Goal: Complete application form: Complete application form

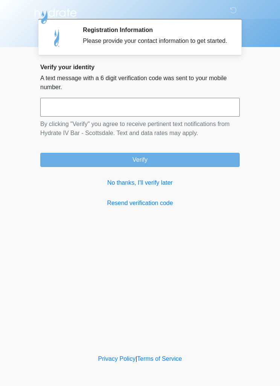
click at [160, 117] on input "text" at bounding box center [139, 107] width 199 height 19
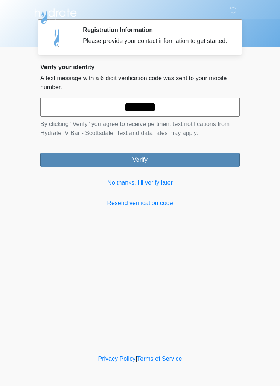
type input "******"
click at [216, 167] on button "Verify" at bounding box center [139, 160] width 199 height 14
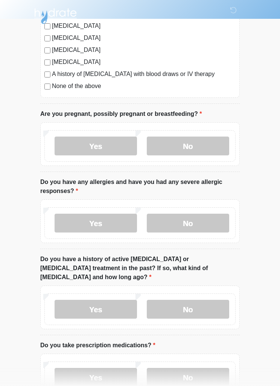
scroll to position [220, 0]
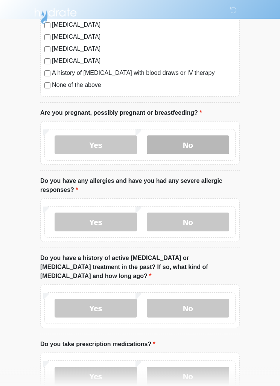
click at [197, 145] on label "No" at bounding box center [188, 145] width 82 height 19
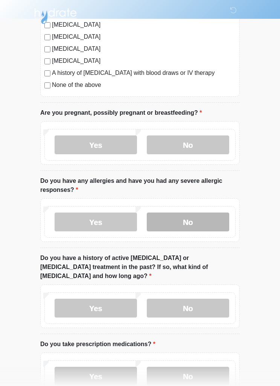
click at [209, 223] on label "No" at bounding box center [188, 222] width 82 height 19
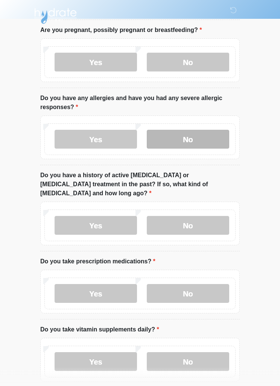
scroll to position [332, 0]
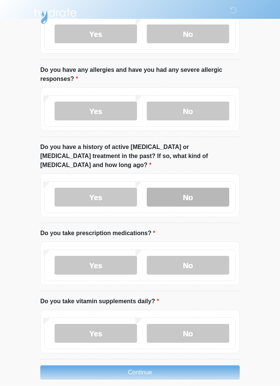
click at [190, 188] on label "No" at bounding box center [188, 197] width 82 height 19
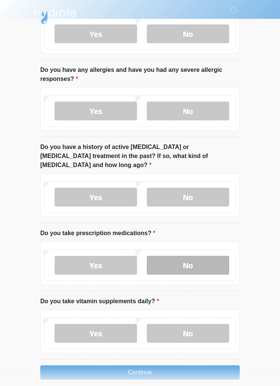
click at [207, 258] on label "No" at bounding box center [188, 265] width 82 height 19
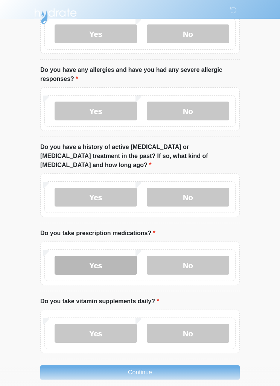
click at [119, 256] on label "Yes" at bounding box center [96, 265] width 82 height 19
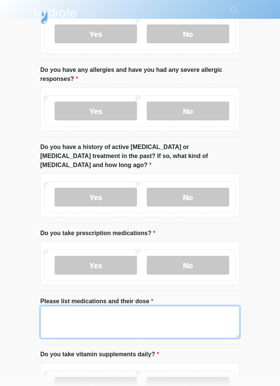
click at [132, 306] on textarea "Please list medications and their dose" at bounding box center [139, 322] width 199 height 32
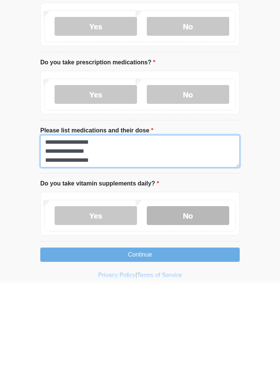
type textarea "**********"
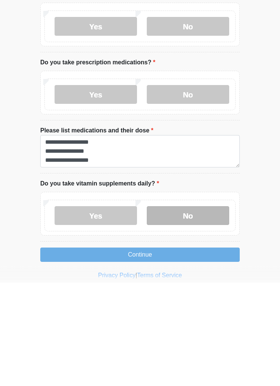
click at [199, 310] on label "No" at bounding box center [188, 319] width 82 height 19
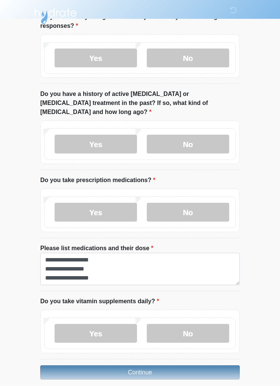
click at [158, 365] on button "Continue" at bounding box center [139, 372] width 199 height 14
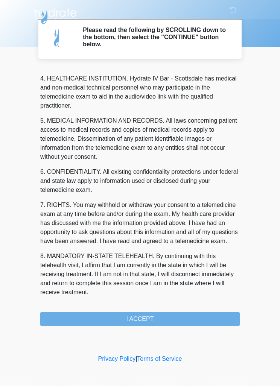
scroll to position [210, 0]
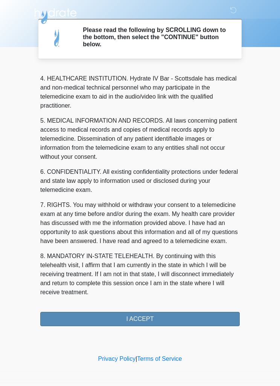
click at [181, 322] on button "I ACCEPT" at bounding box center [139, 319] width 199 height 14
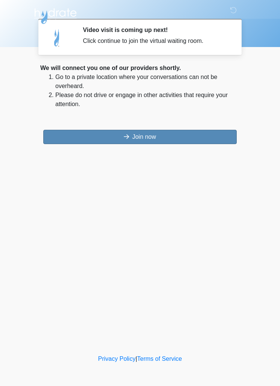
click at [211, 141] on button "Join now" at bounding box center [139, 137] width 193 height 14
